Goal: Information Seeking & Learning: Learn about a topic

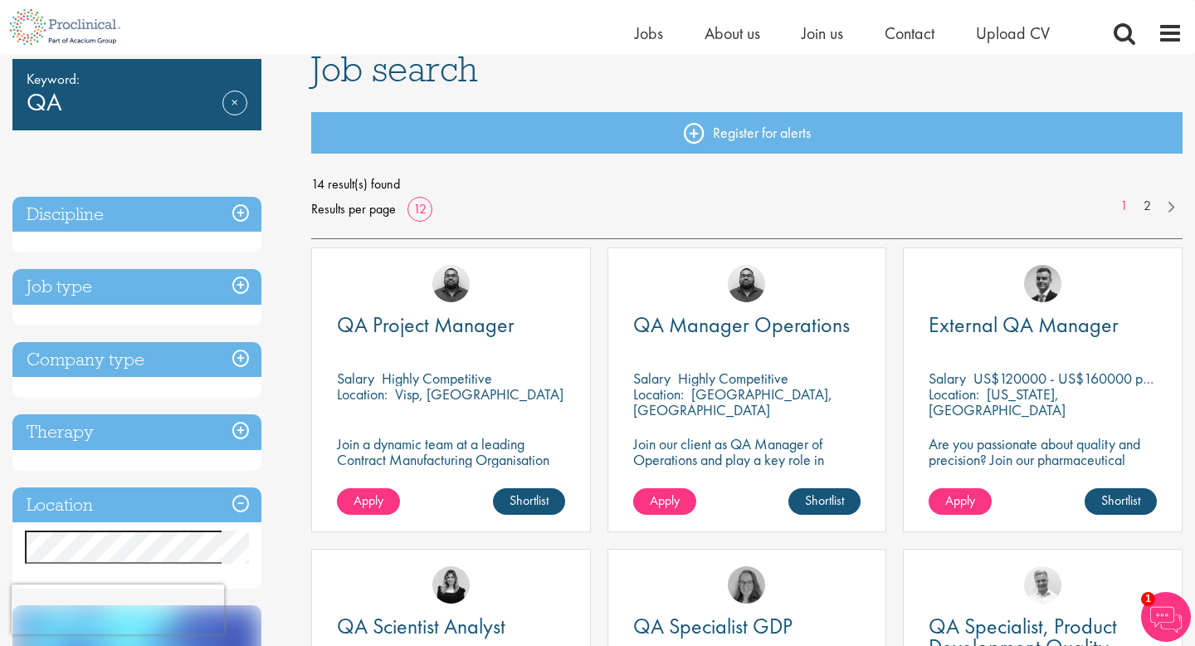
scroll to position [128, 0]
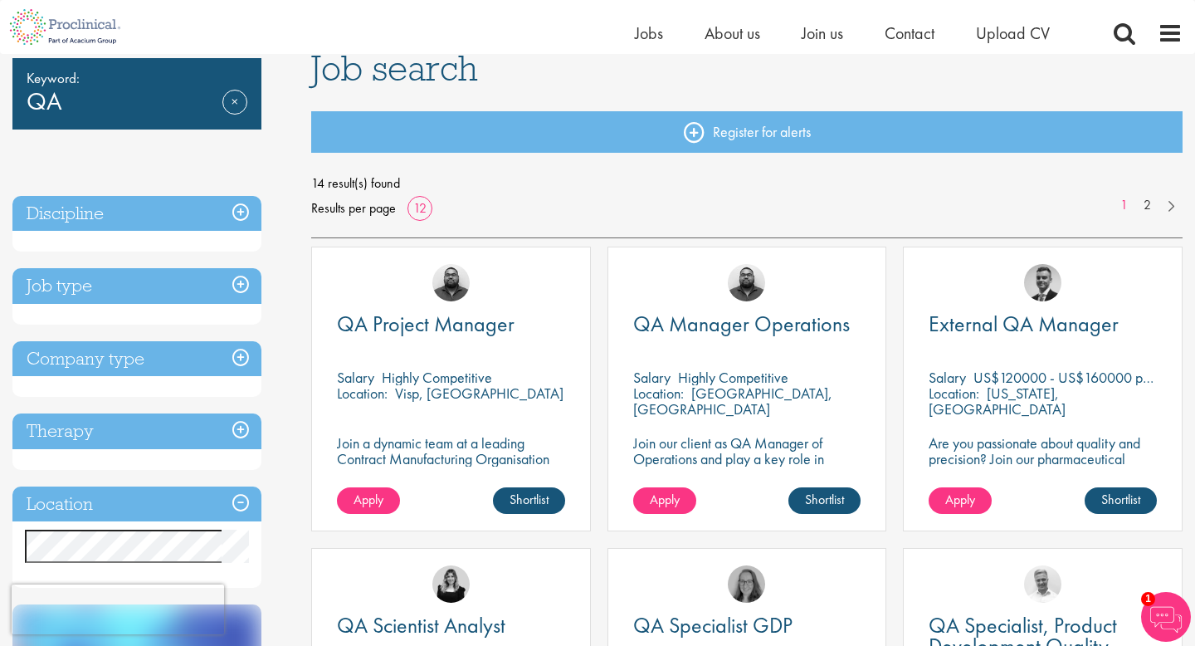
click at [246, 287] on h3 "Job type" at bounding box center [136, 286] width 249 height 36
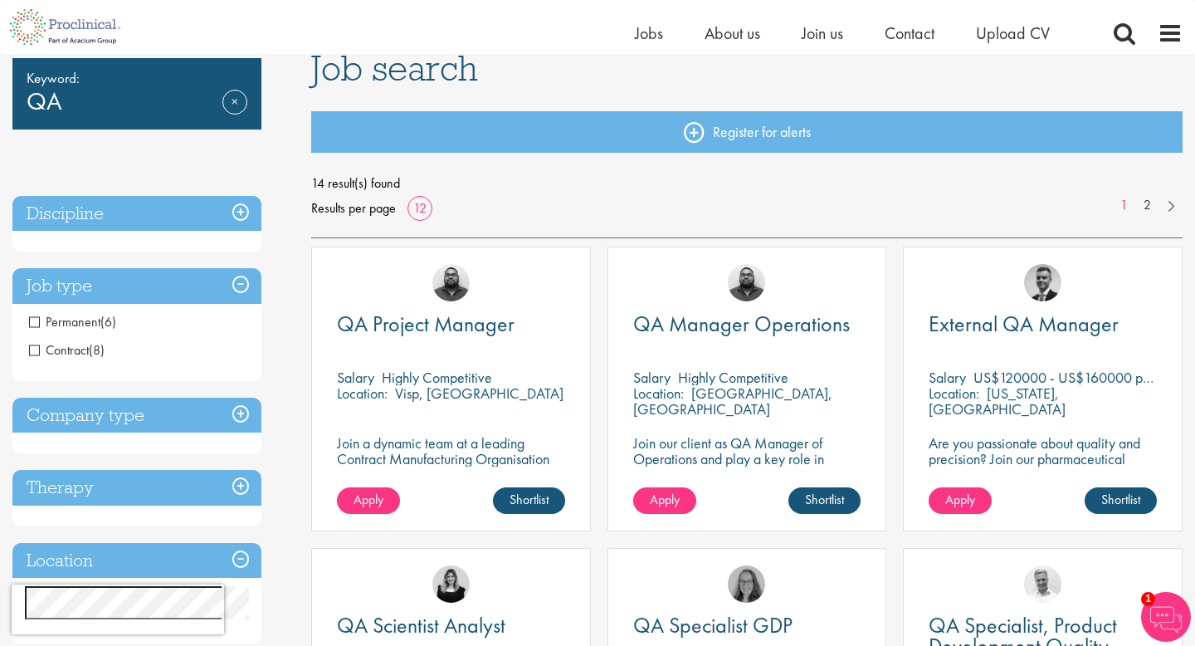
click at [87, 348] on span "Contract" at bounding box center [59, 349] width 60 height 17
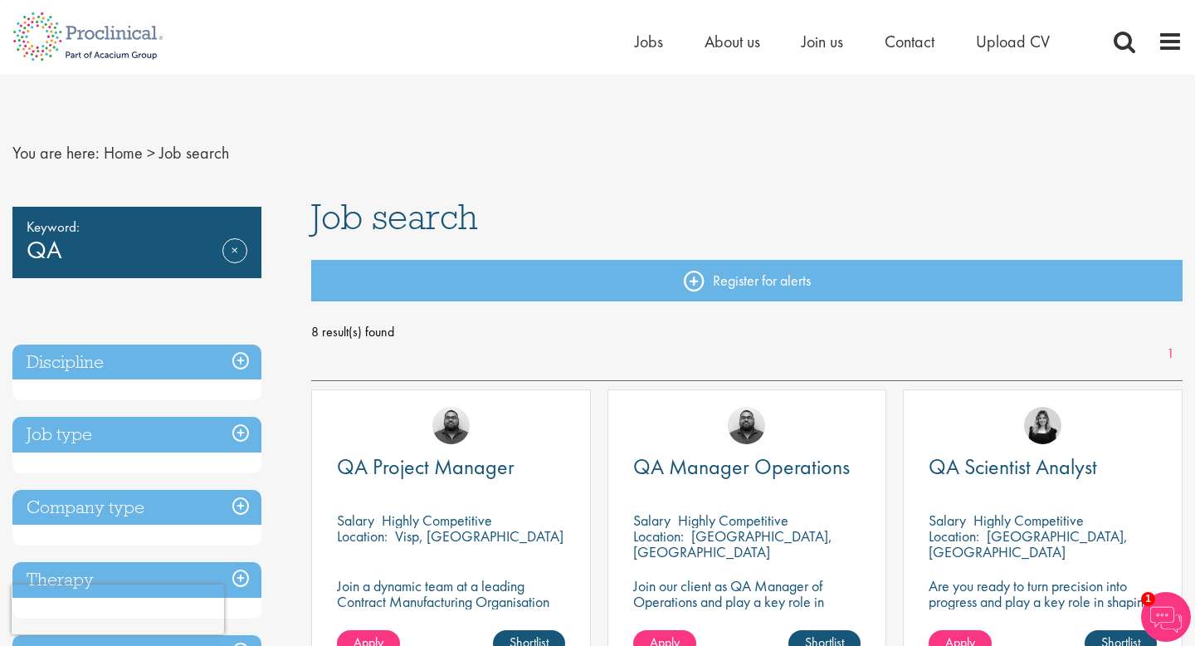
click at [240, 437] on h3 "Job type" at bounding box center [136, 435] width 249 height 36
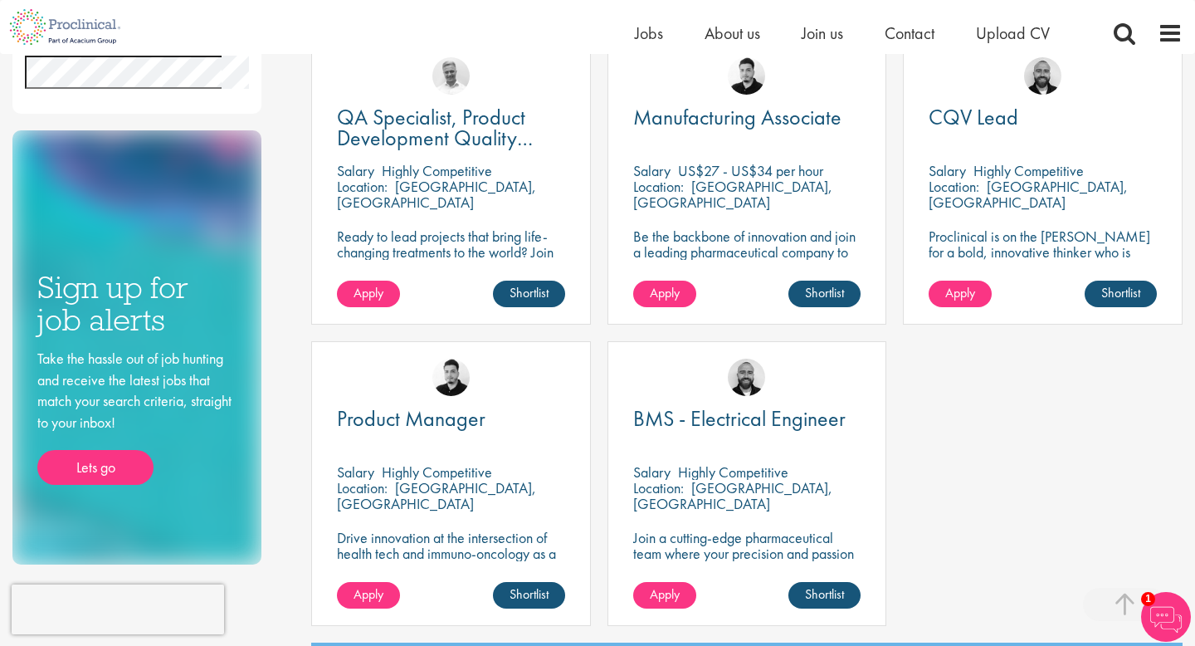
scroll to position [635, 0]
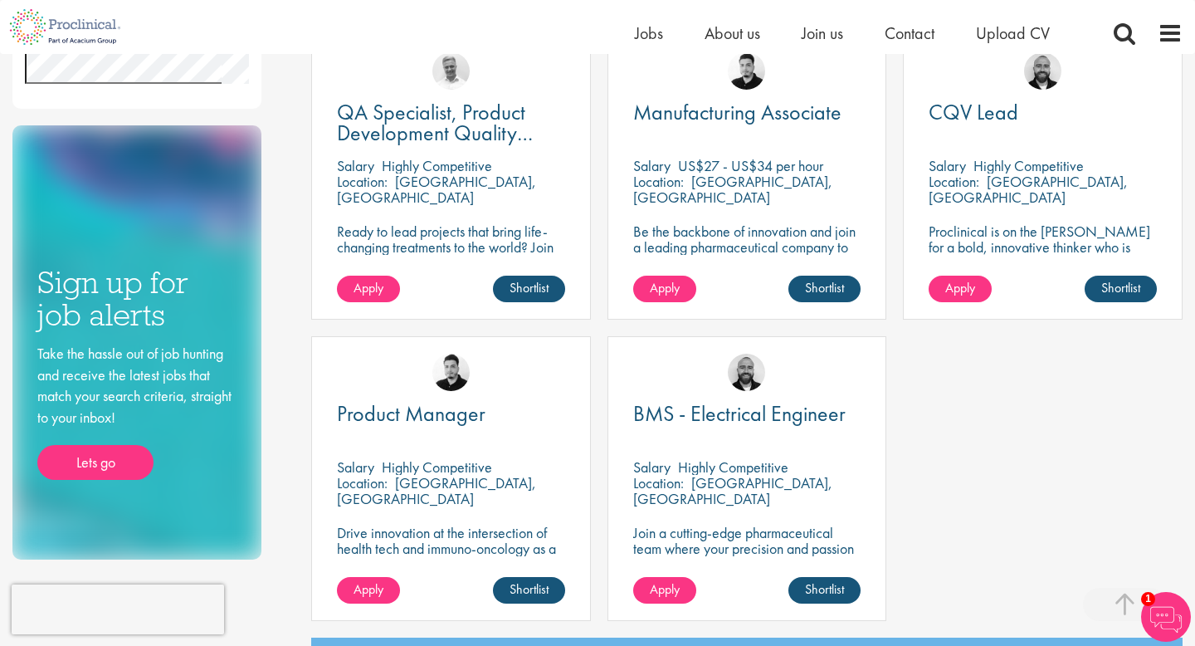
click at [456, 528] on p "Drive innovation at the intersection of health tech and immuno-oncology as a Pr…" at bounding box center [451, 564] width 228 height 79
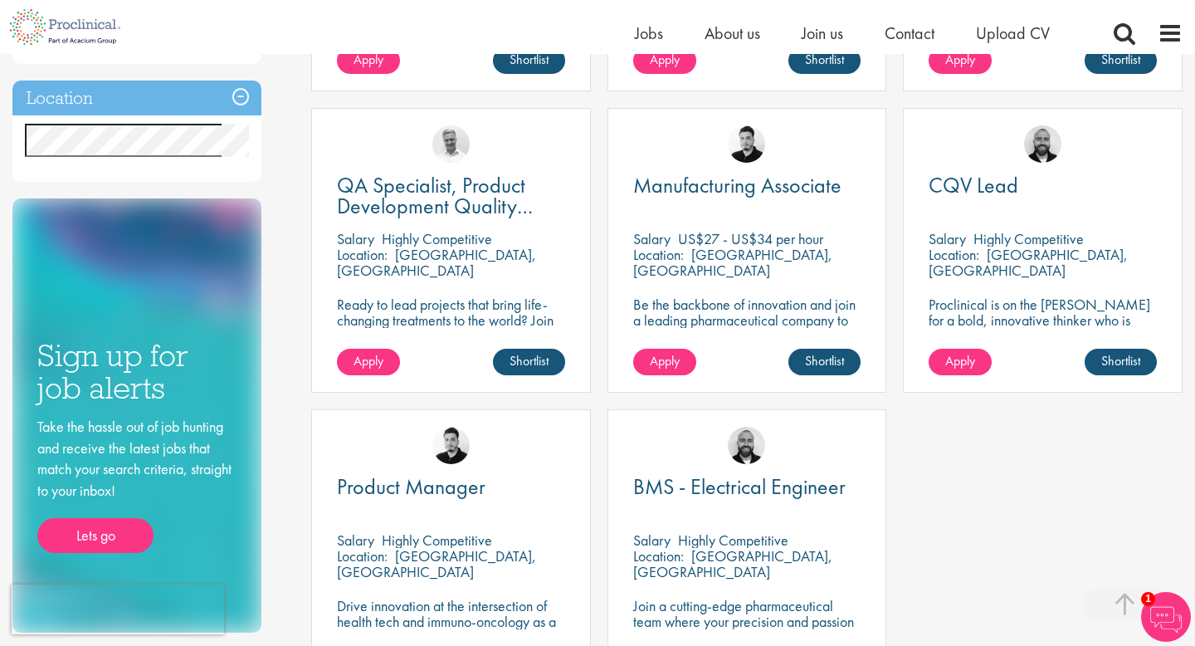
scroll to position [561, 0]
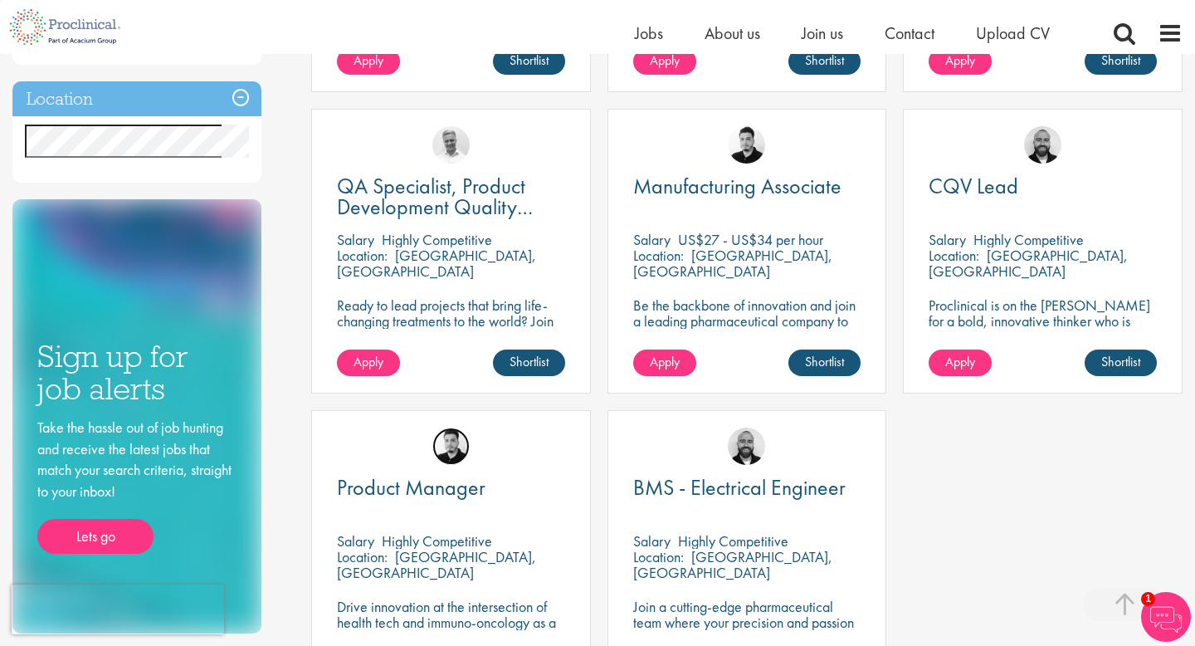
click at [448, 453] on img at bounding box center [450, 445] width 37 height 37
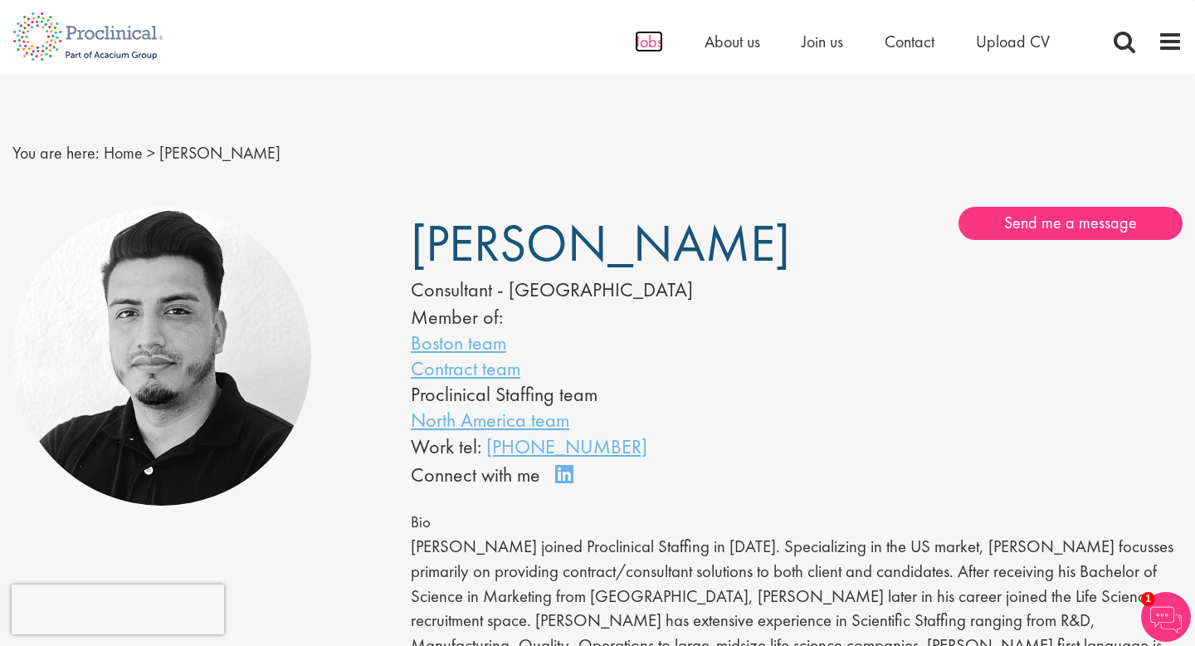
click at [645, 47] on span "Jobs" at bounding box center [649, 42] width 28 height 22
